Goal: Check status

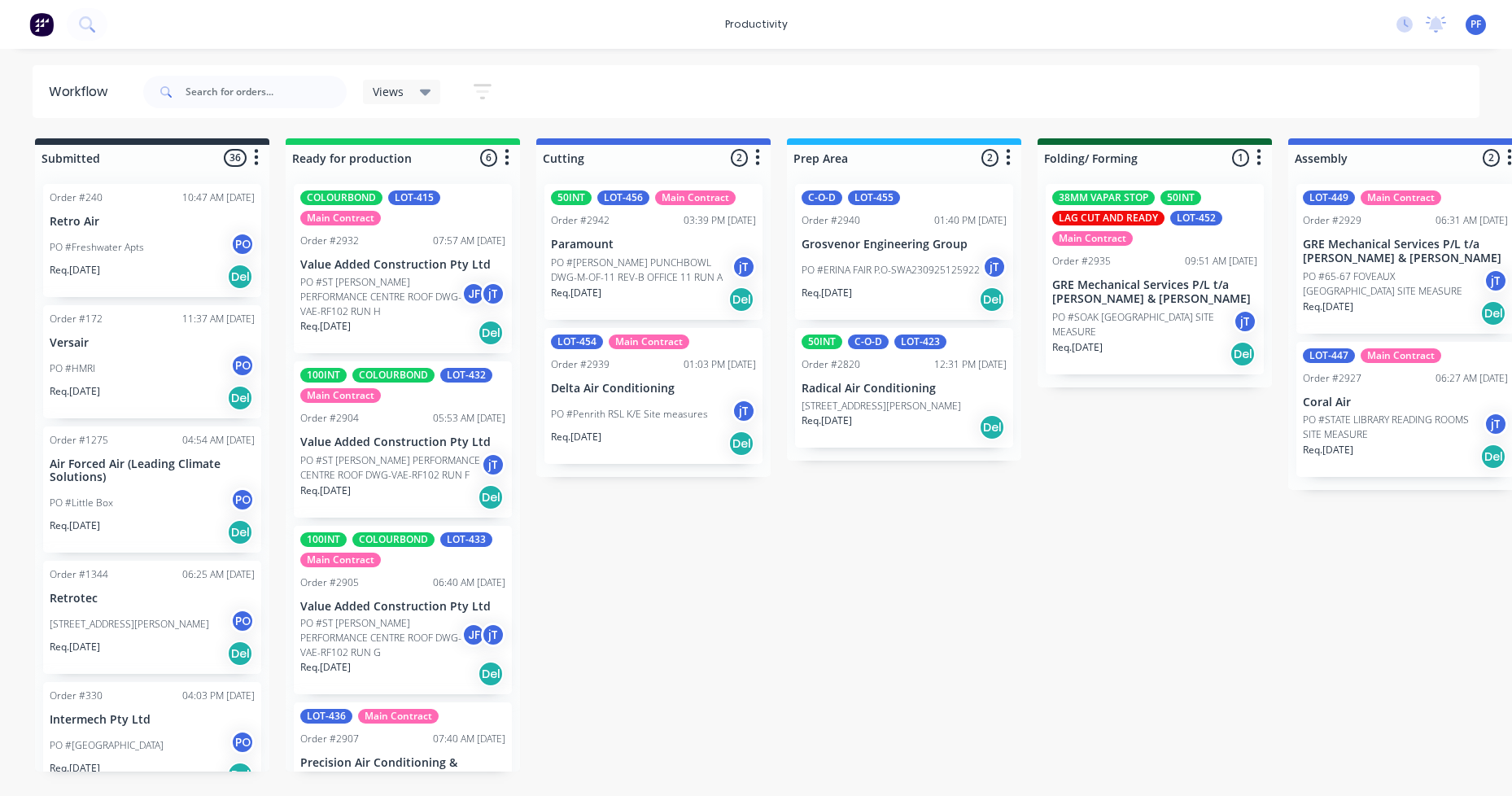
click at [629, 238] on p "Paramount" at bounding box center [653, 244] width 205 height 14
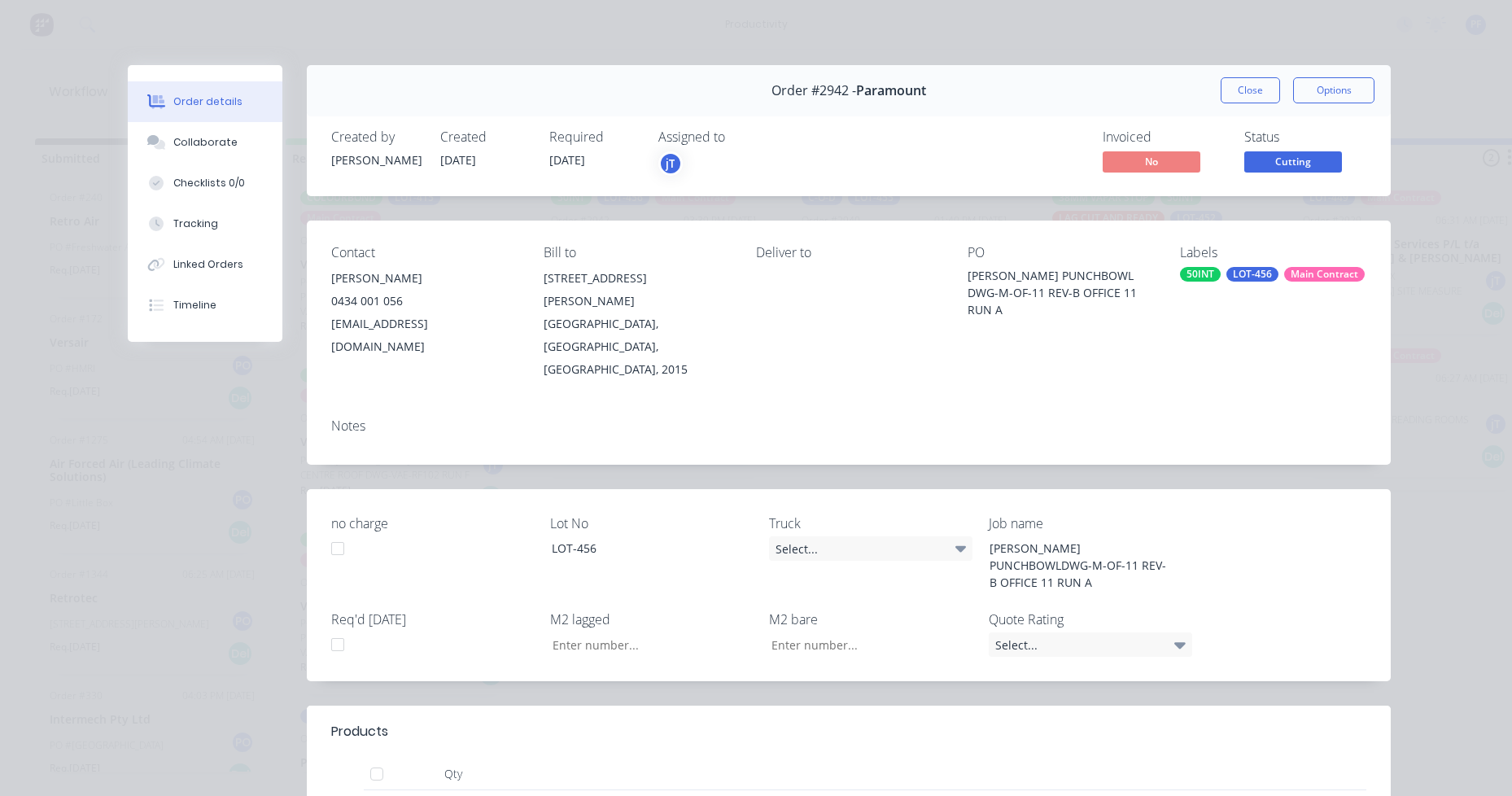
click at [1226, 277] on div "LOT-456" at bounding box center [1252, 274] width 52 height 15
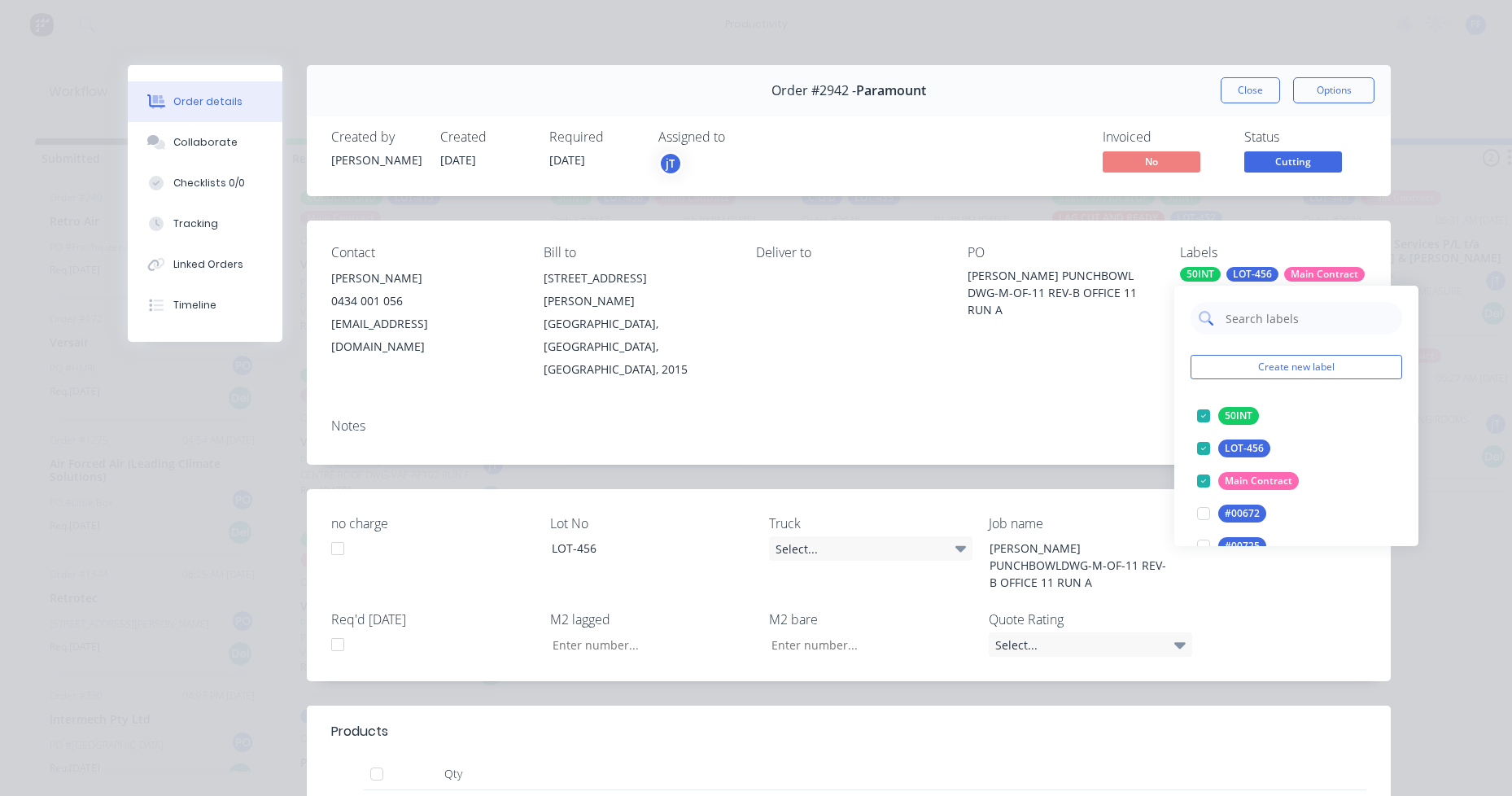
click at [1268, 307] on input "text" at bounding box center [1308, 319] width 170 height 33
type input "lag cut"
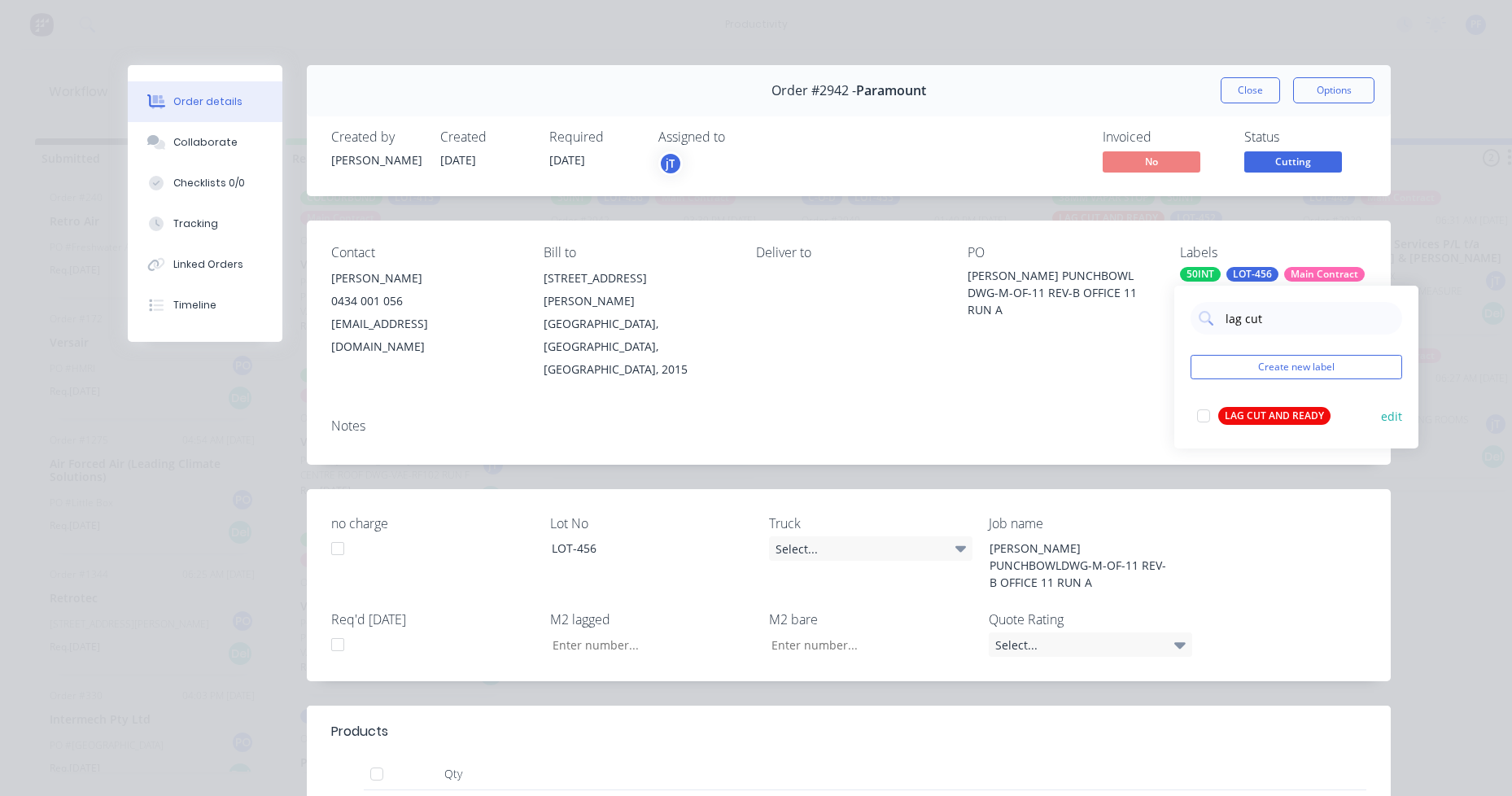
click at [1265, 411] on div "LAG CUT AND READY" at bounding box center [1274, 416] width 113 height 18
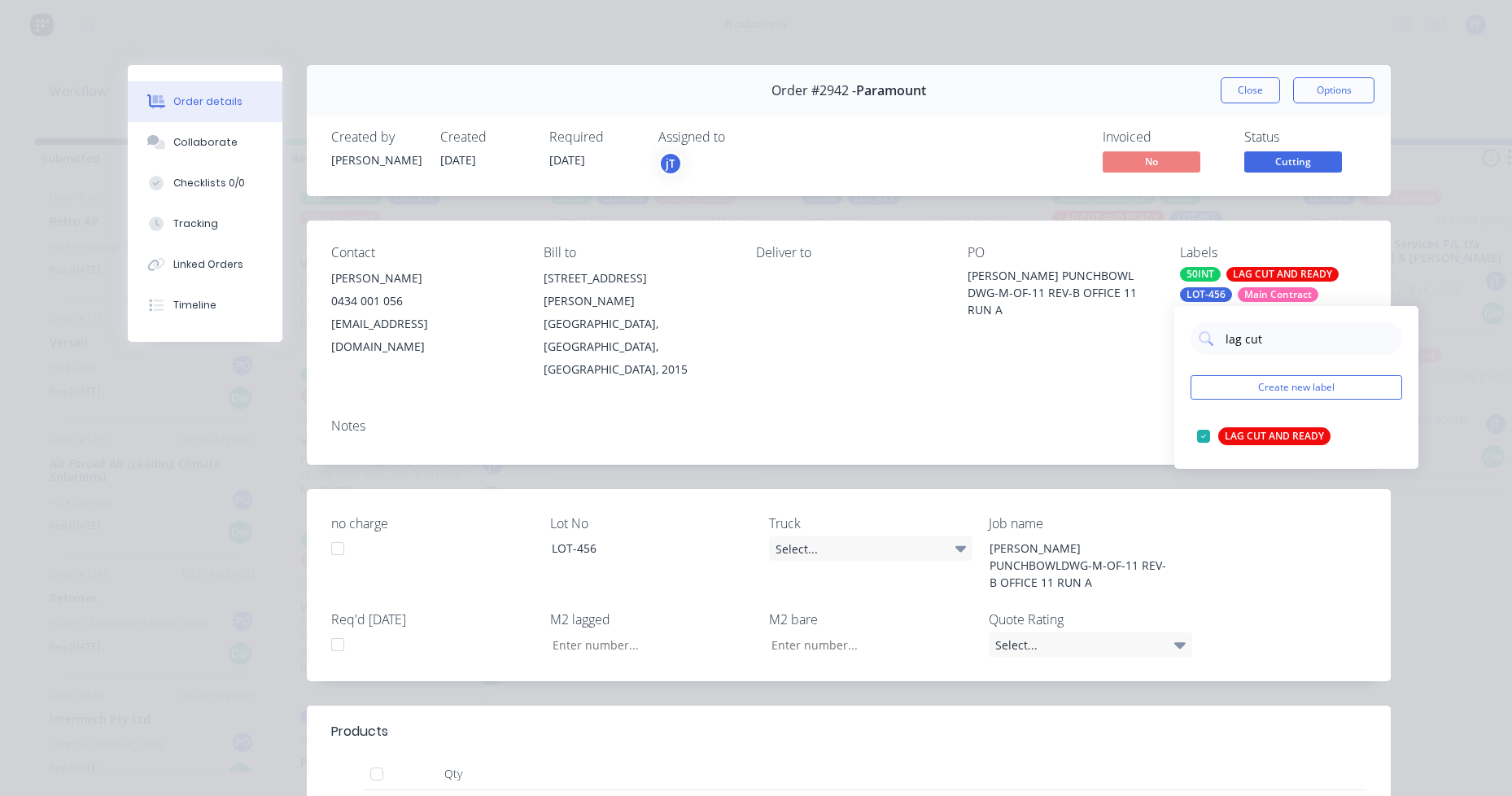
click at [1063, 319] on div "PO [PERSON_NAME] PUNCHBOWL DWG-M-OF-11 REV-B OFFICE 11 RUN A" at bounding box center [1060, 313] width 186 height 136
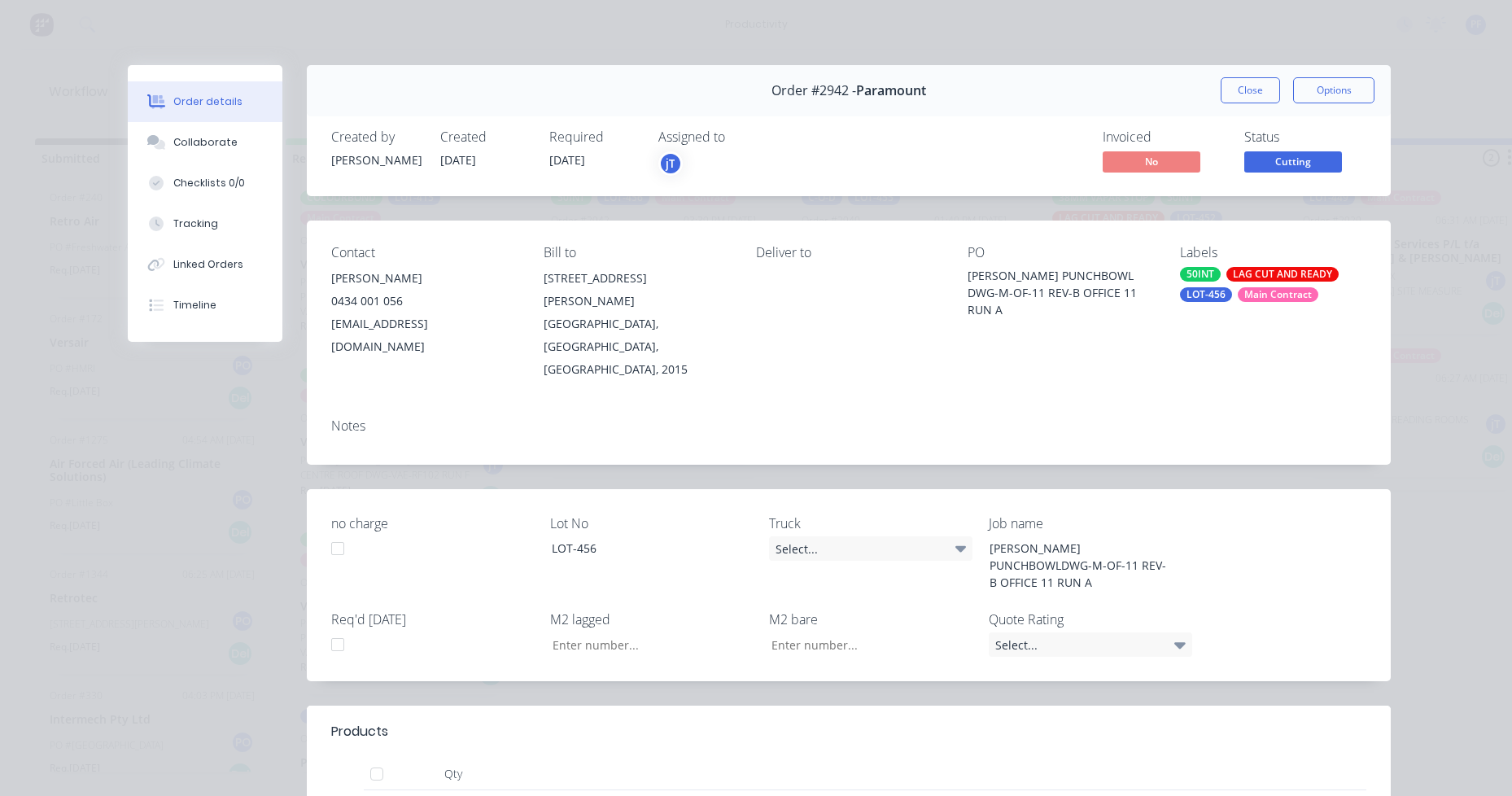
click at [1237, 118] on div "Created by [PERSON_NAME] Created [DATE] Required [DATE] Assigned to jT Invoiced…" at bounding box center [848, 153] width 1083 height 87
click at [1237, 96] on button "Close" at bounding box center [1250, 90] width 60 height 26
